Goal: Task Accomplishment & Management: Complete application form

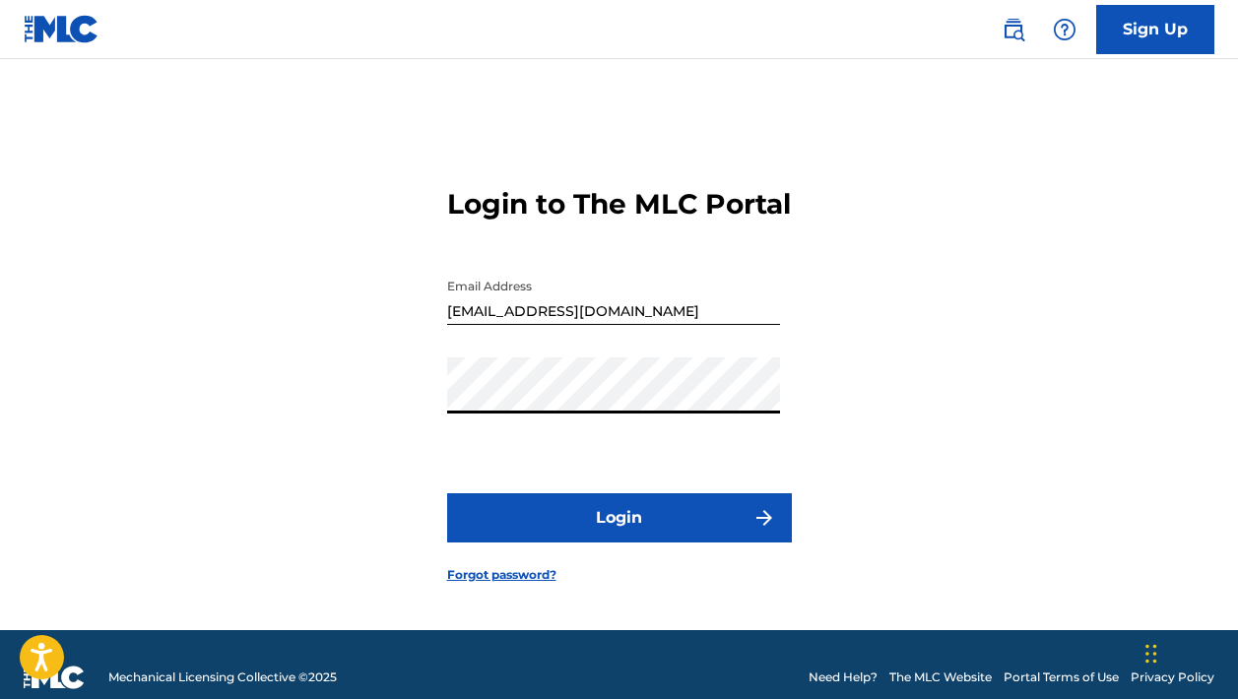
click at [609, 535] on button "Login" at bounding box center [619, 518] width 345 height 49
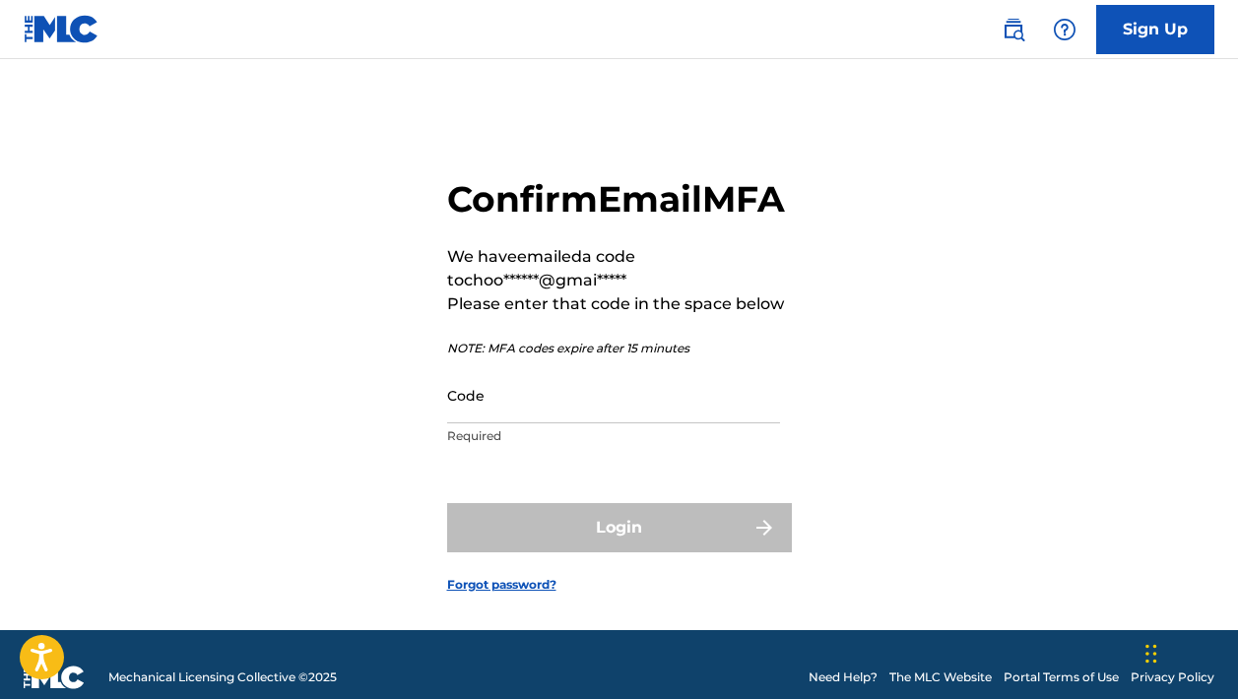
click at [628, 424] on input "Code" at bounding box center [613, 395] width 333 height 56
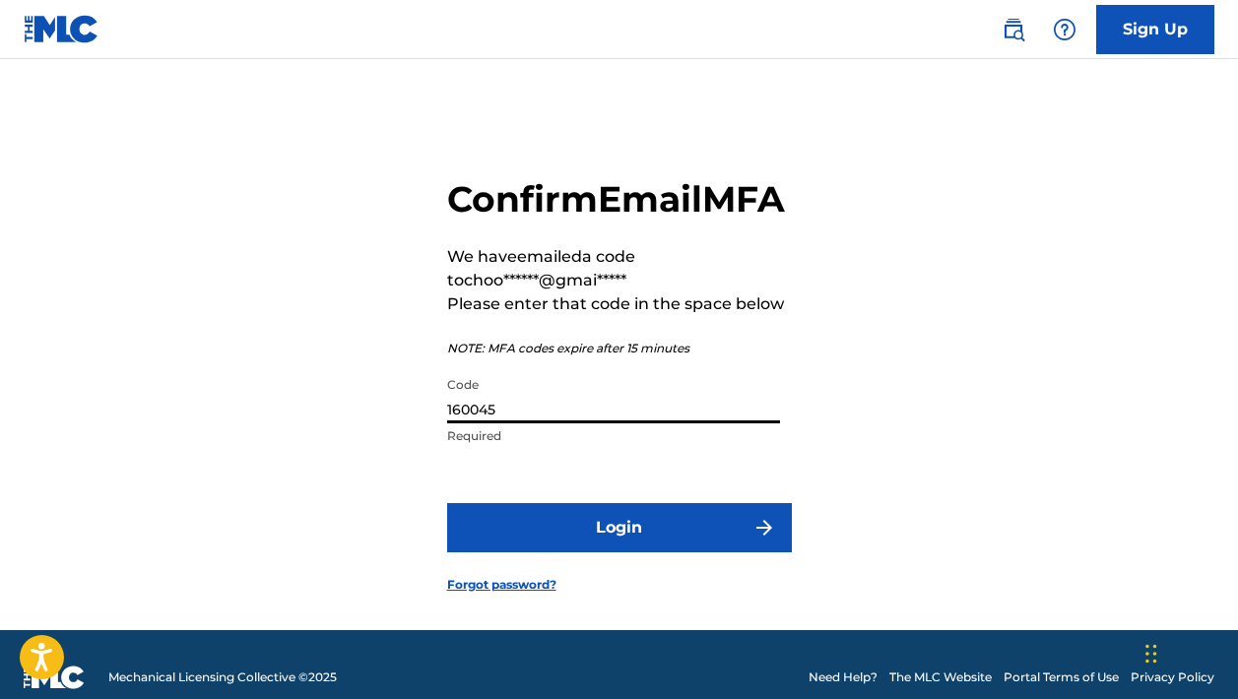
type input "160045"
click at [647, 553] on button "Login" at bounding box center [619, 527] width 345 height 49
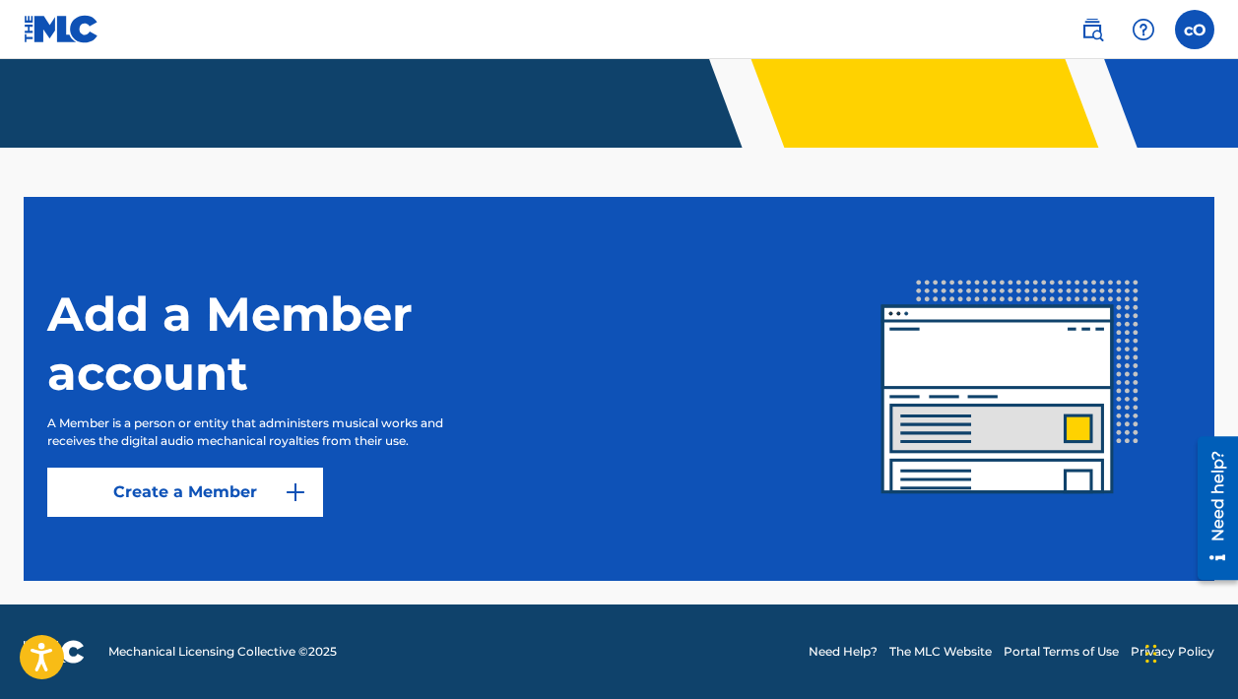
click at [198, 483] on link "Create a Member" at bounding box center [185, 492] width 276 height 49
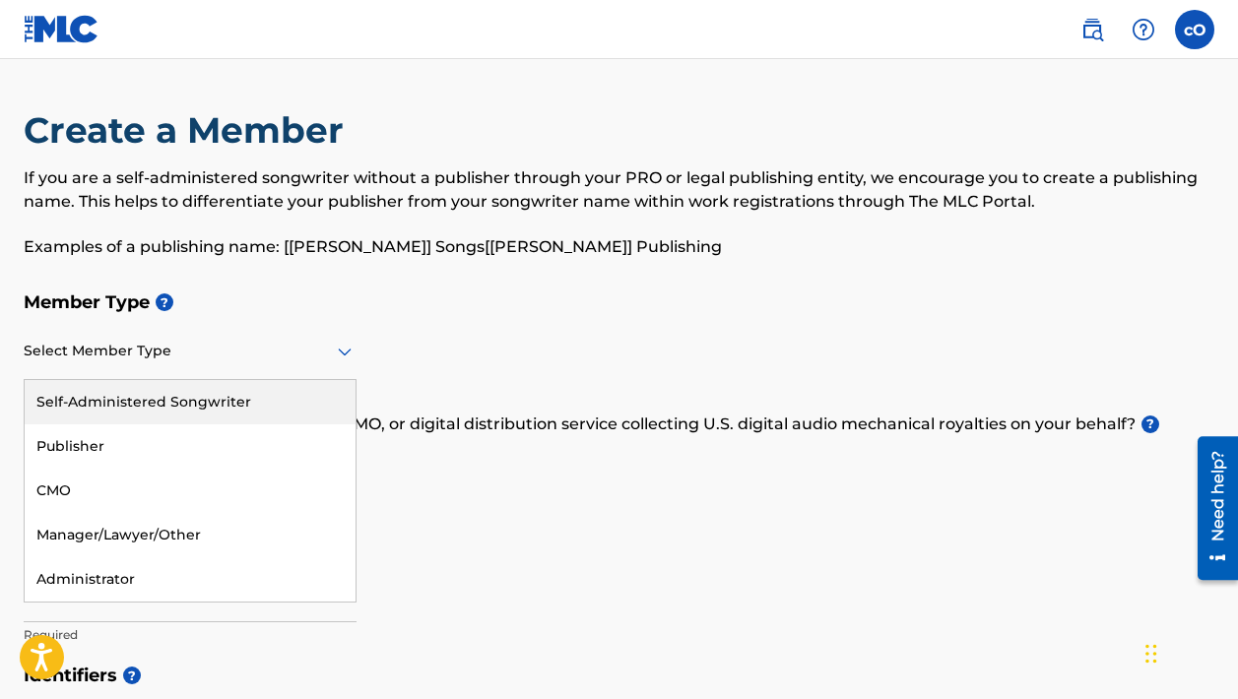
click at [336, 347] on icon at bounding box center [345, 352] width 24 height 24
click at [233, 392] on div "Self-Administered Songwriter" at bounding box center [190, 402] width 331 height 44
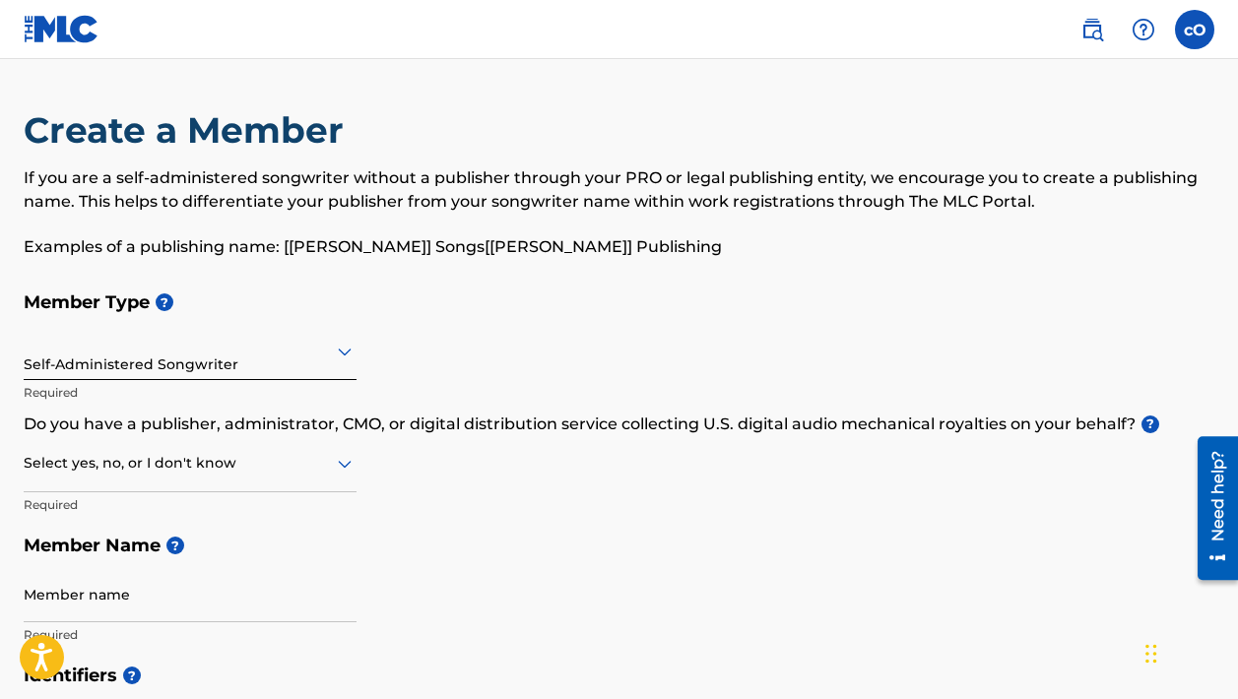
click at [335, 460] on icon at bounding box center [345, 464] width 24 height 24
click at [204, 544] on div "No" at bounding box center [190, 559] width 331 height 44
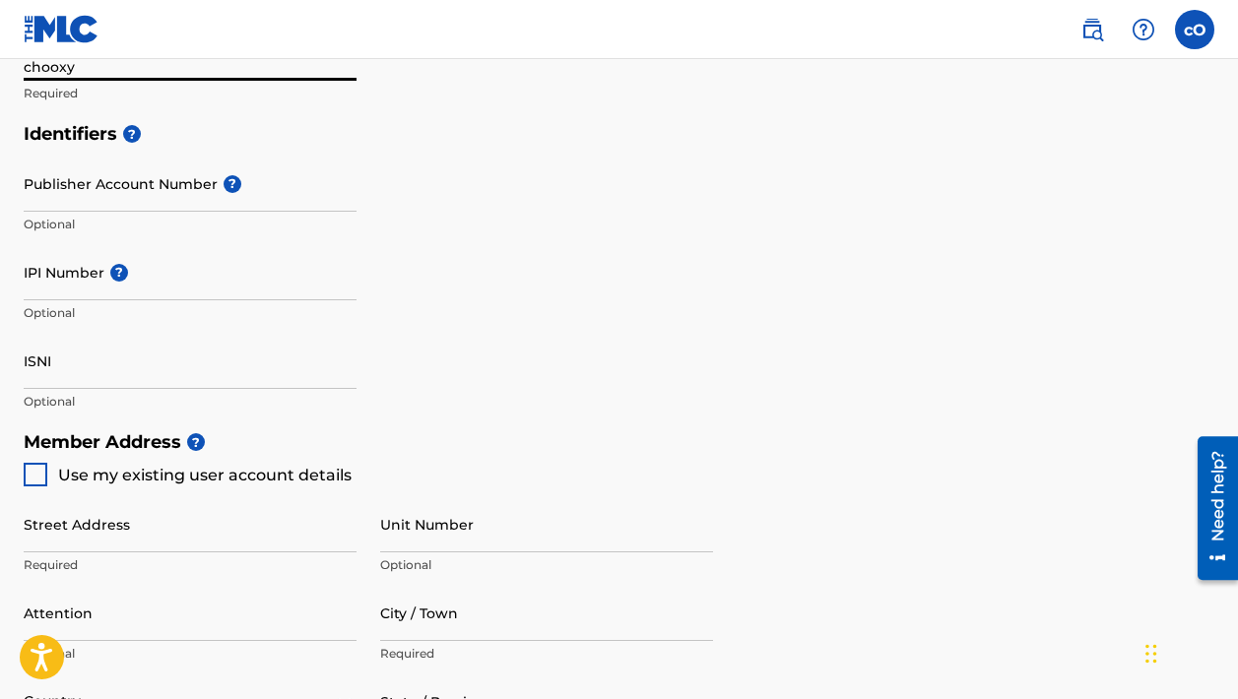
scroll to position [645, 0]
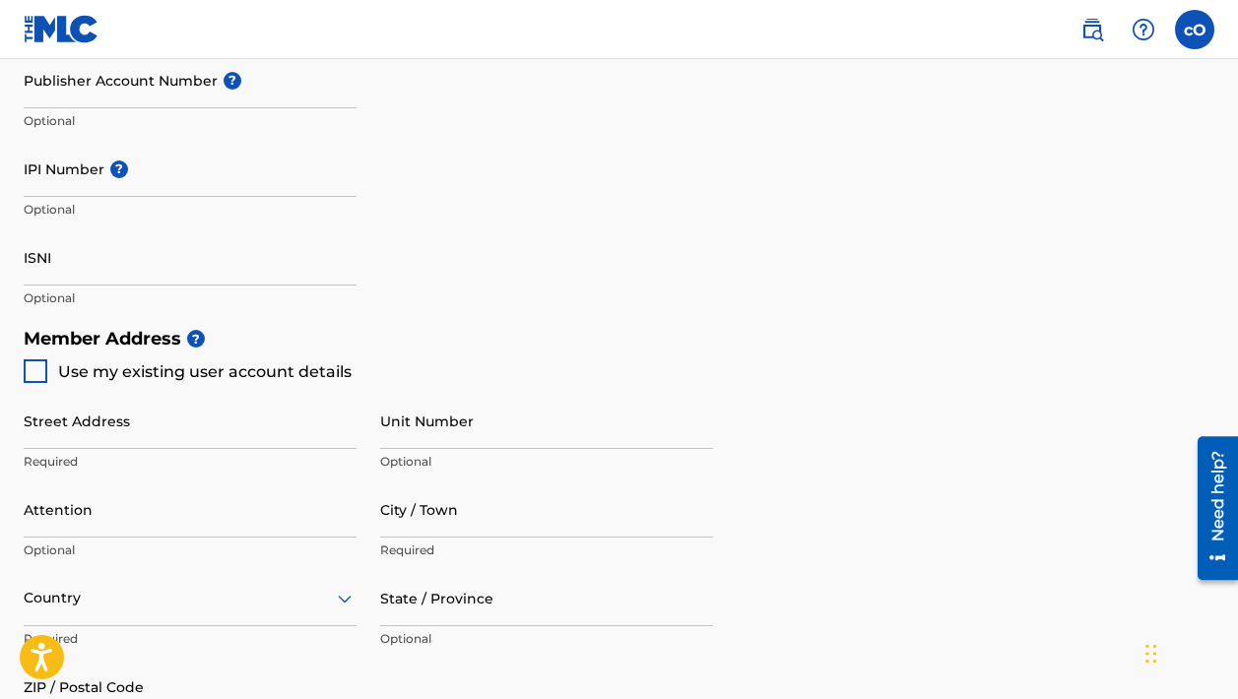
type input "chooxy"
click at [37, 366] on div at bounding box center [36, 372] width 24 height 24
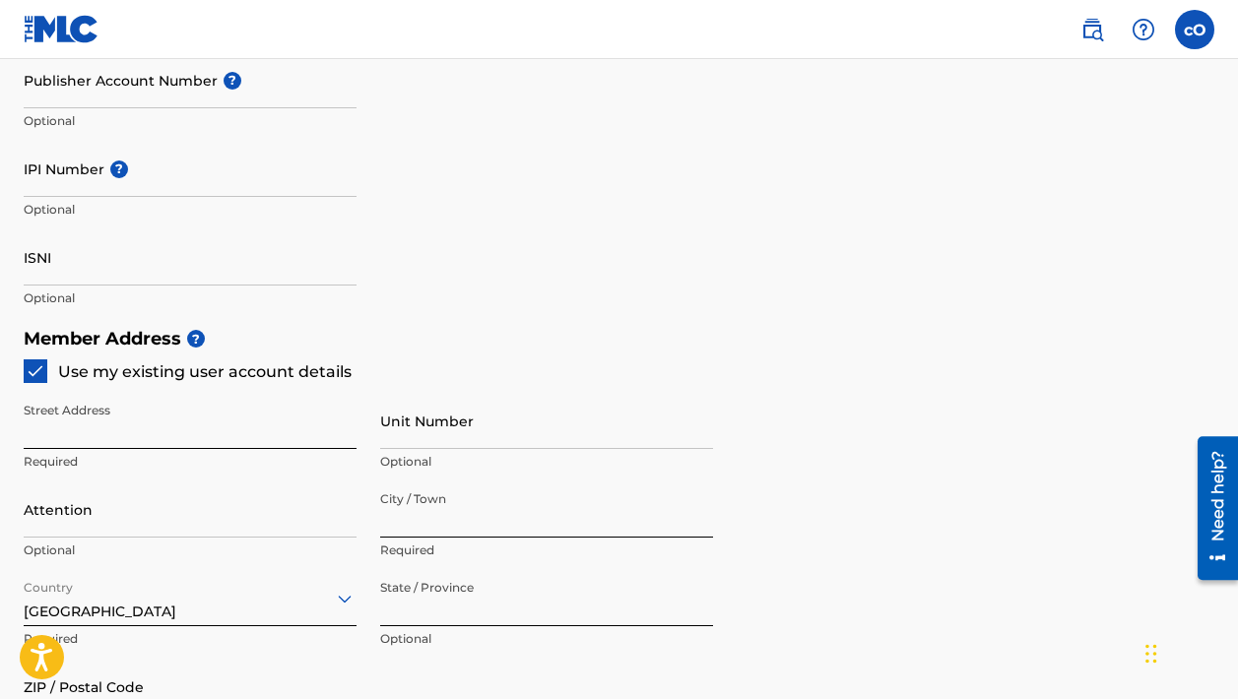
type input "no1 okuedei close off ughwe street otovwodo ughelli"
type input "Ughelli"
type input "Delta state"
type input "+234"
type input "08035187011"
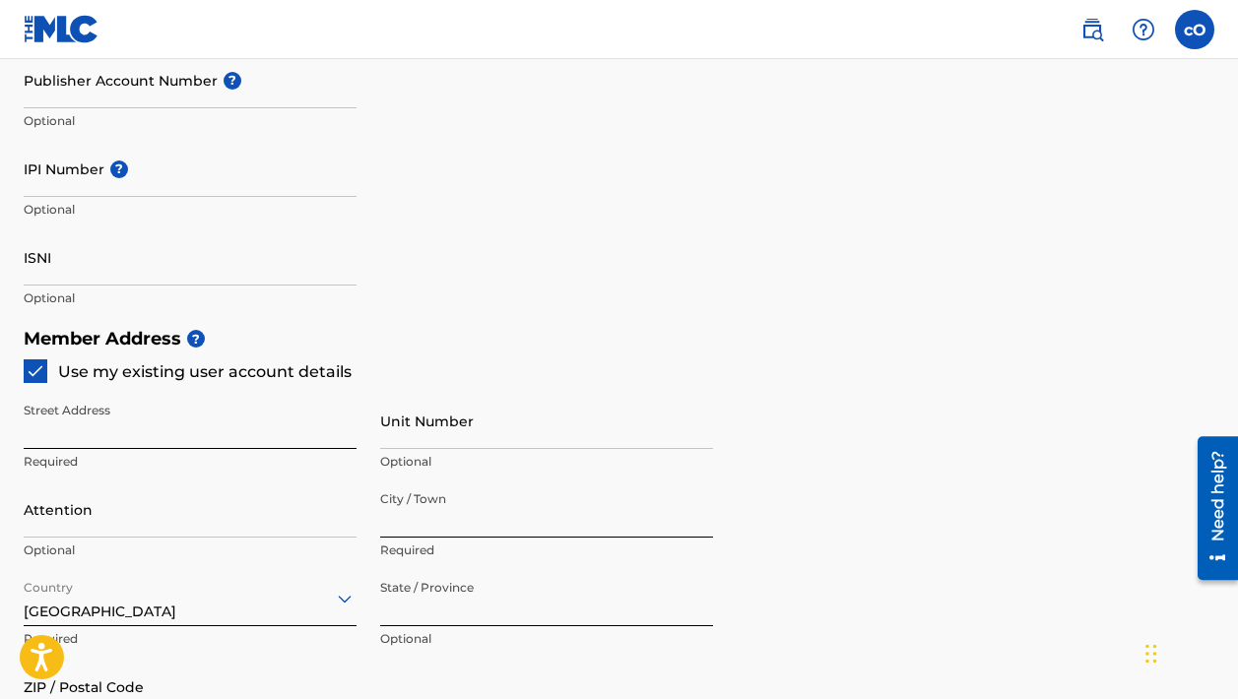
type input "[EMAIL_ADDRESS][DOMAIN_NAME]"
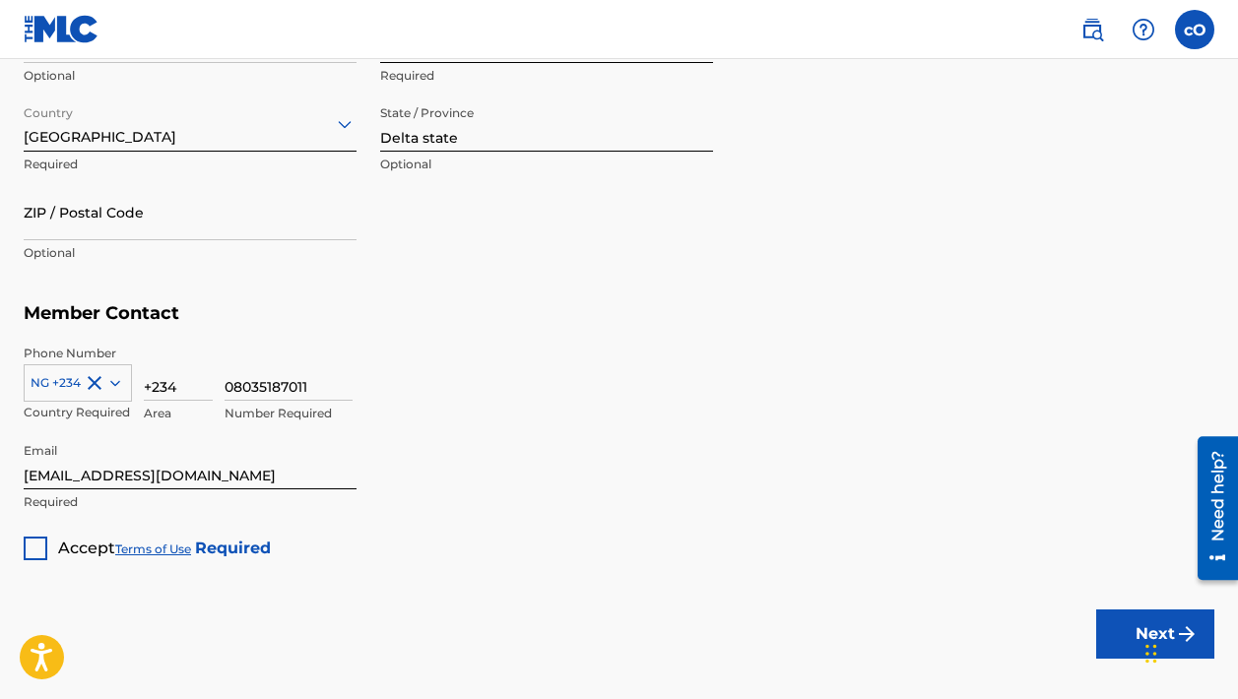
scroll to position [1121, 0]
click at [192, 377] on input "+234" at bounding box center [178, 372] width 69 height 56
type input "+"
type input "-"
type input "1"
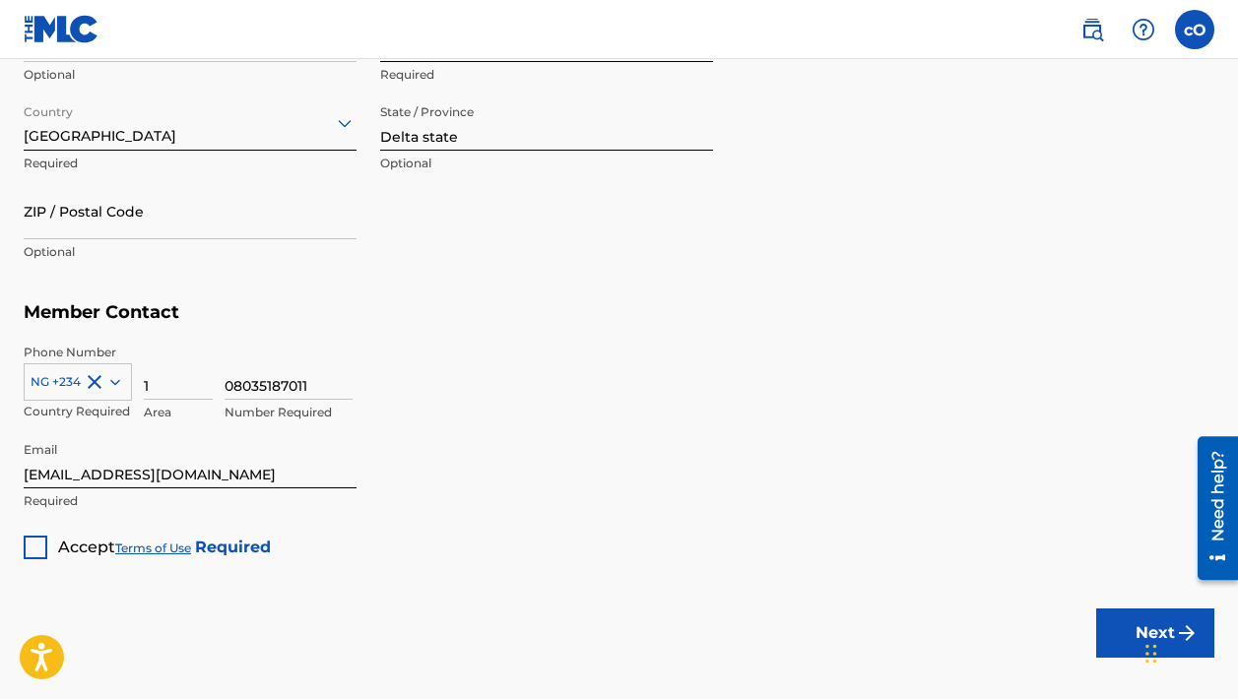
click at [33, 547] on div at bounding box center [36, 548] width 24 height 24
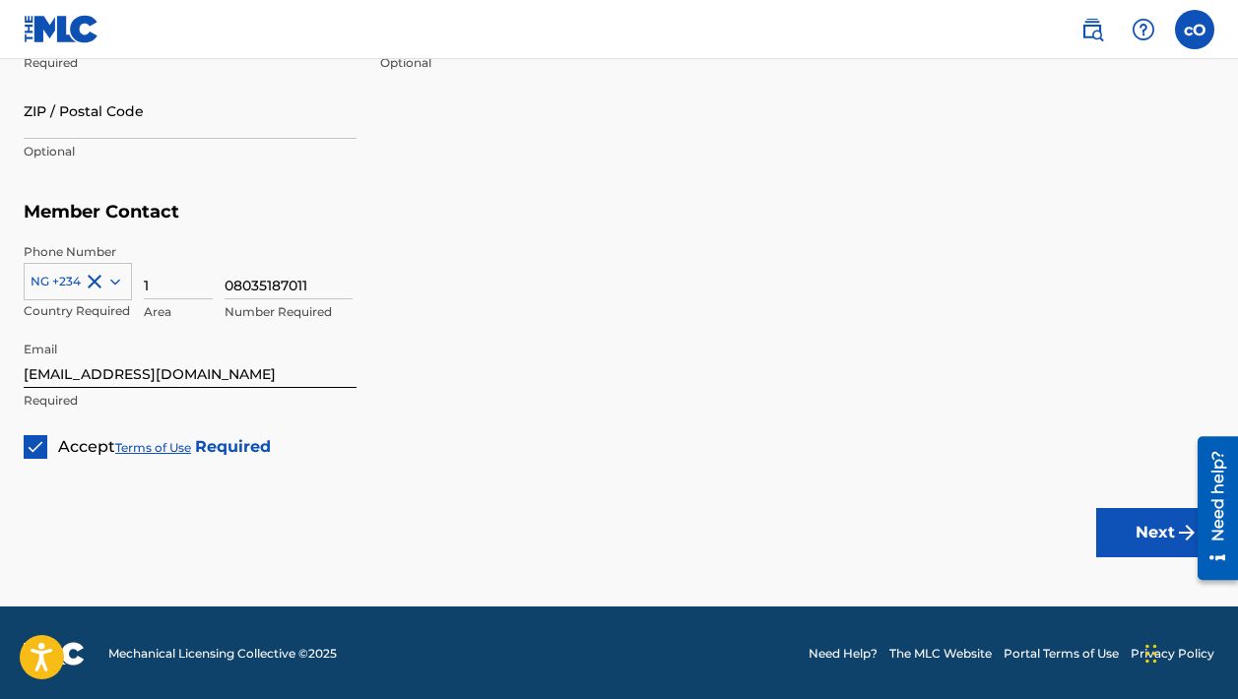
scroll to position [1221, 0]
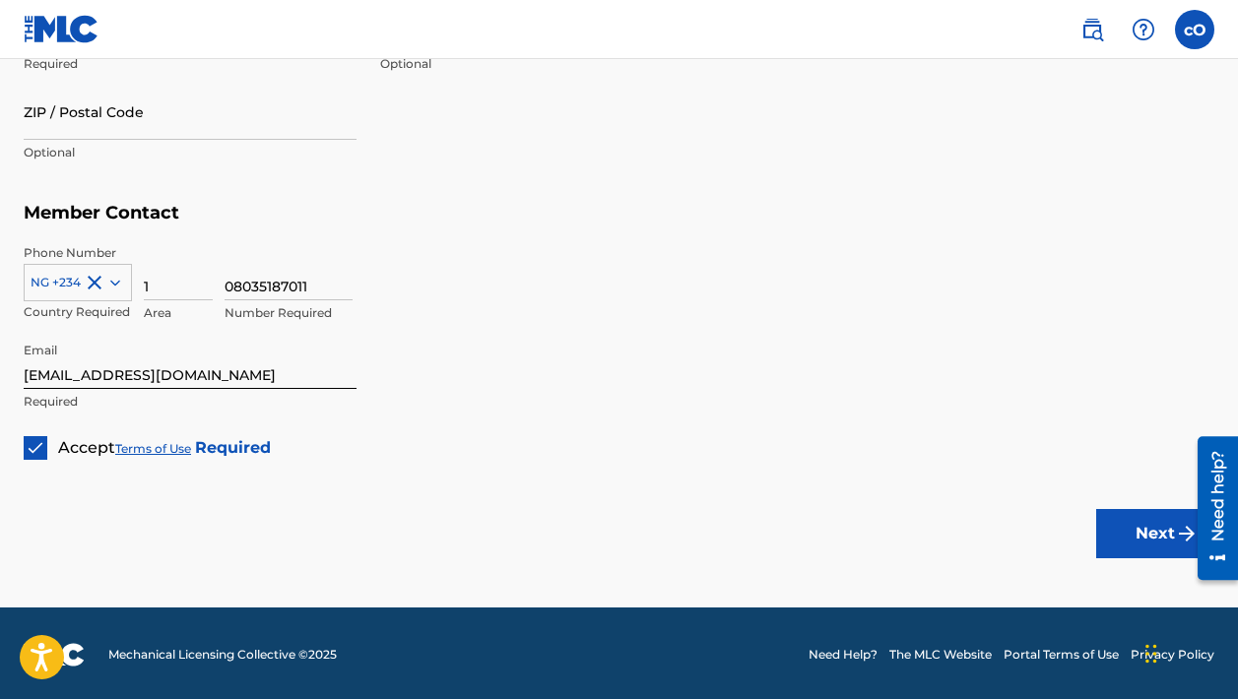
click at [1152, 514] on button "Next" at bounding box center [1156, 533] width 118 height 49
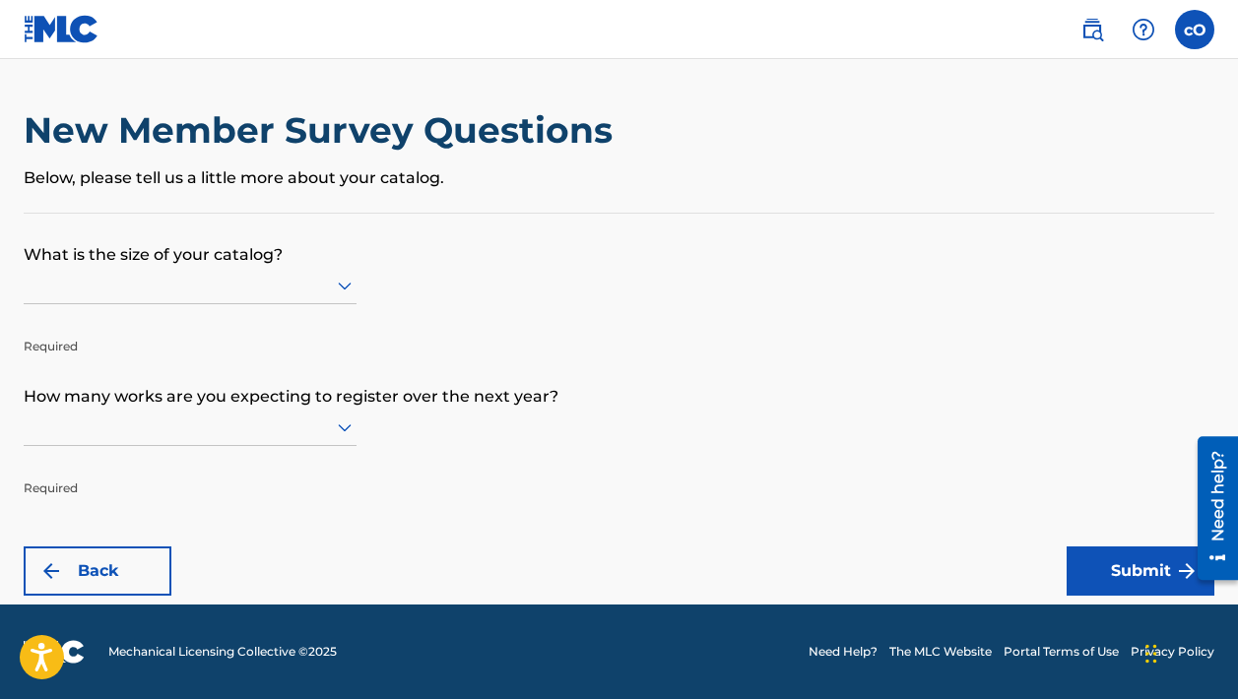
click at [352, 296] on icon at bounding box center [345, 286] width 24 height 24
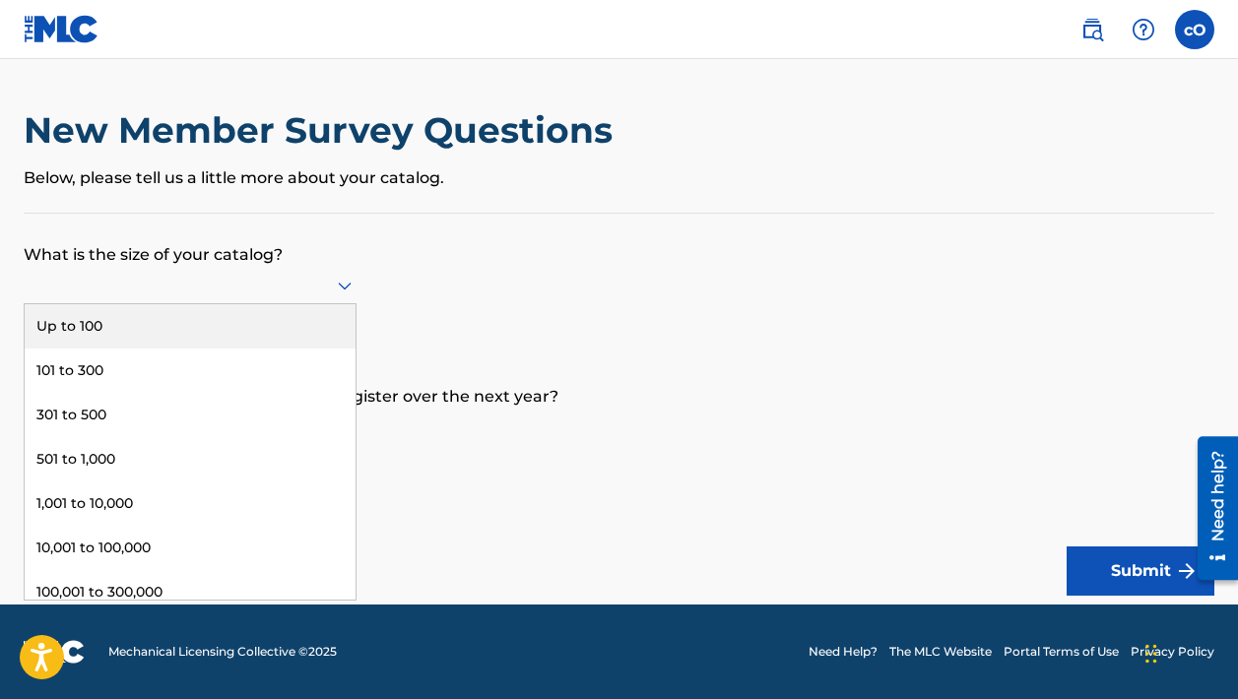
click at [204, 349] on div "Up to 100" at bounding box center [190, 326] width 331 height 44
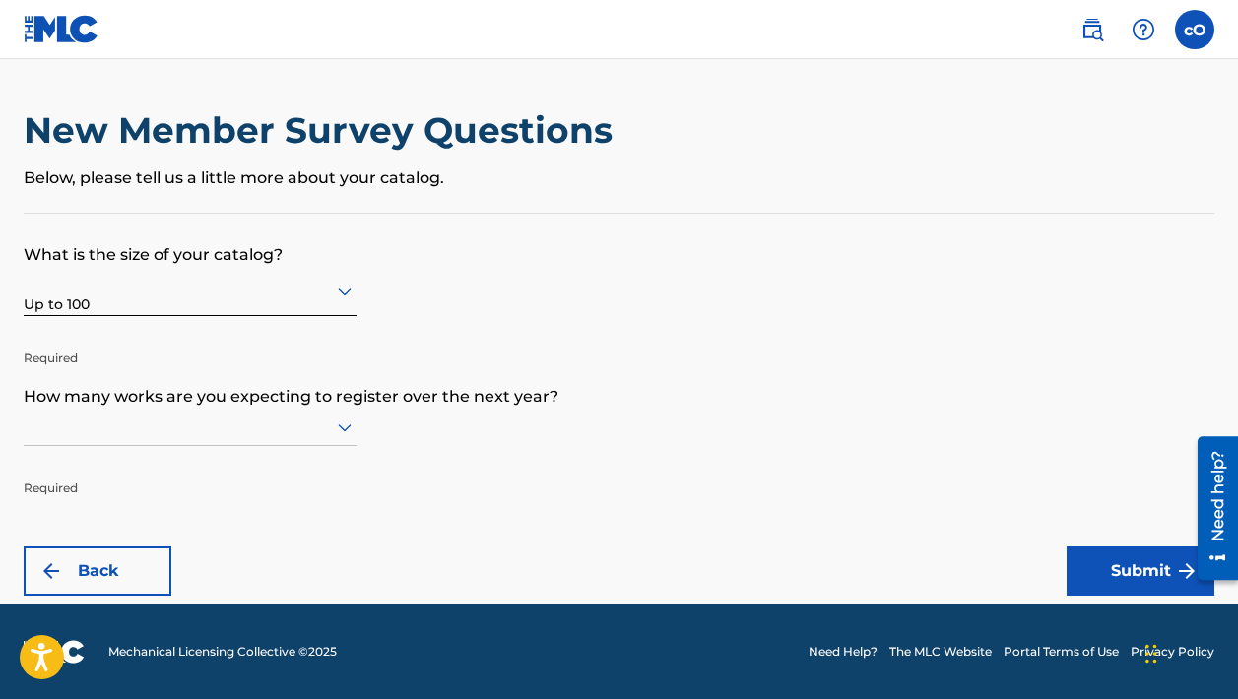
click at [230, 429] on div at bounding box center [190, 427] width 333 height 25
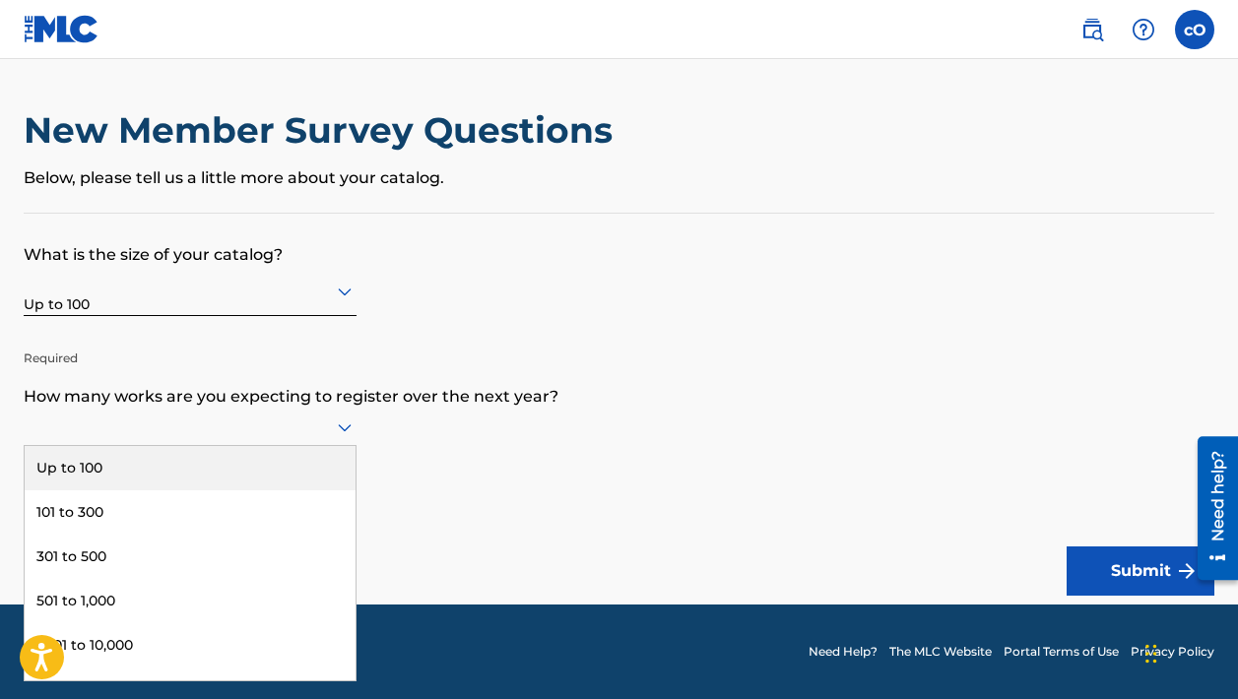
click at [115, 482] on div "Up to 100" at bounding box center [190, 468] width 331 height 44
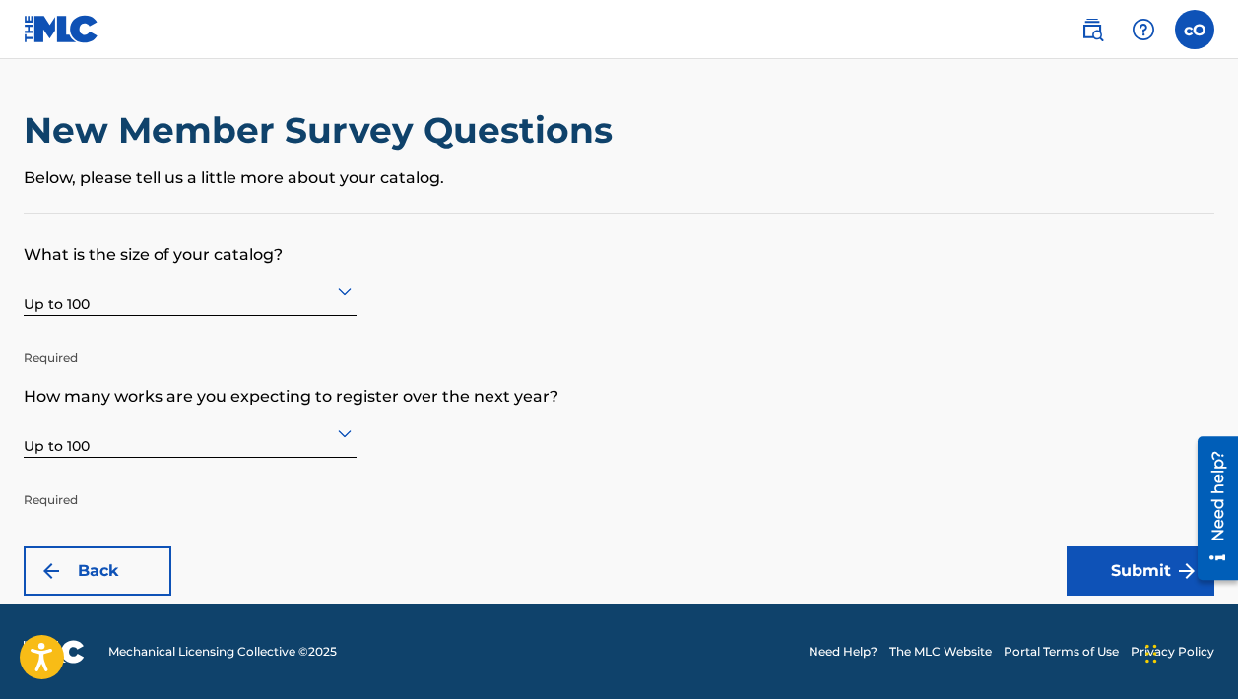
scroll to position [0, 0]
click at [1148, 569] on button "Submit" at bounding box center [1141, 571] width 148 height 49
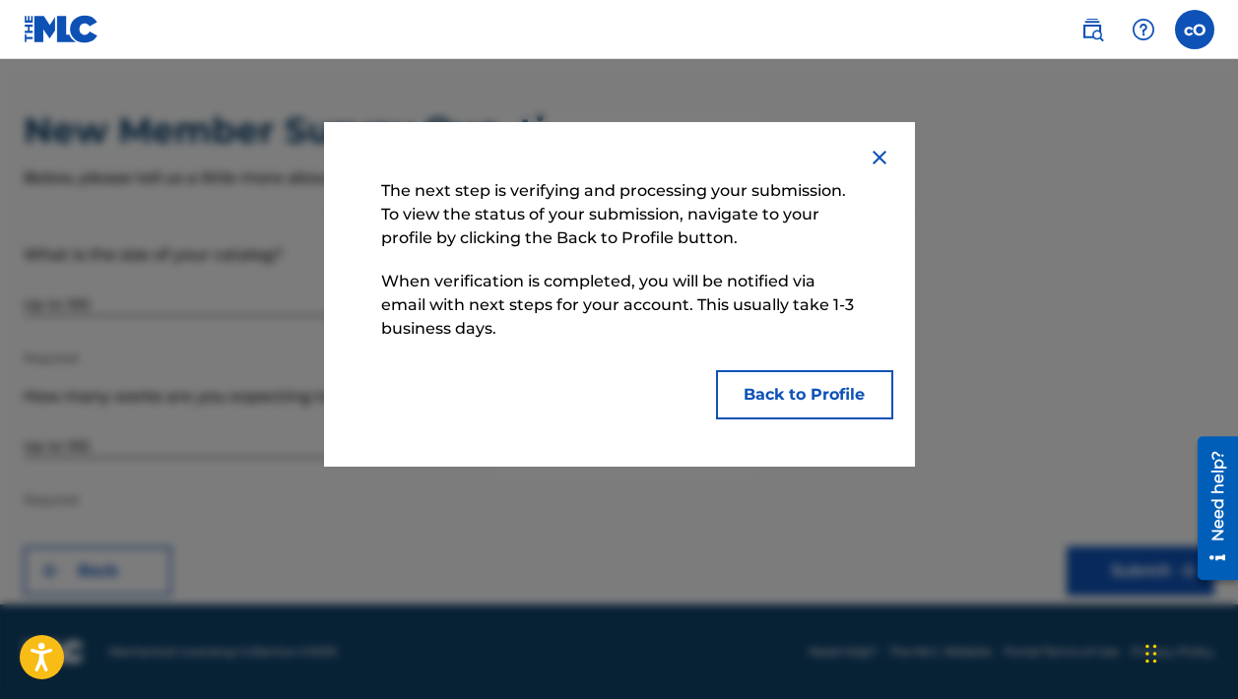
click at [788, 390] on button "Back to Profile" at bounding box center [804, 394] width 177 height 49
